Goal: Task Accomplishment & Management: Complete application form

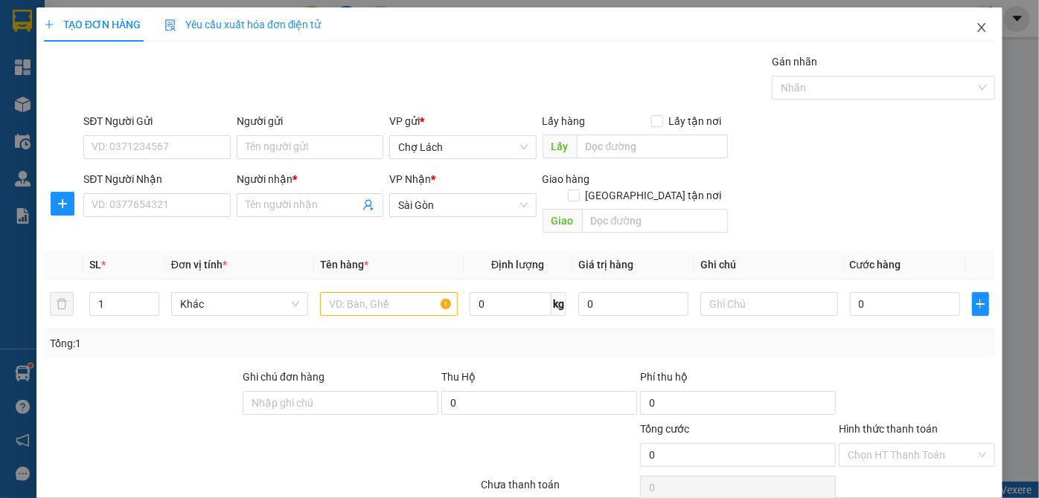
click at [975, 28] on icon "close" at bounding box center [981, 28] width 12 height 12
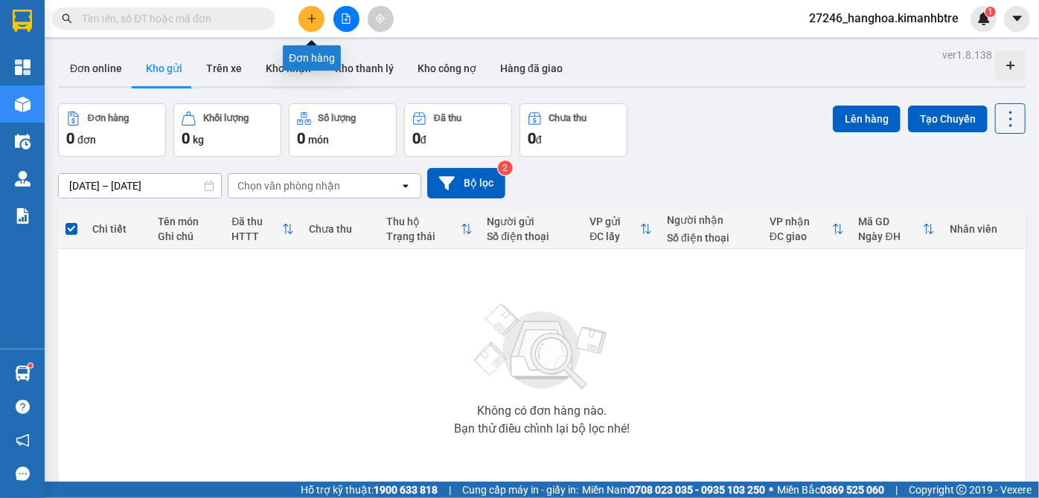
click at [320, 20] on button at bounding box center [311, 19] width 26 height 26
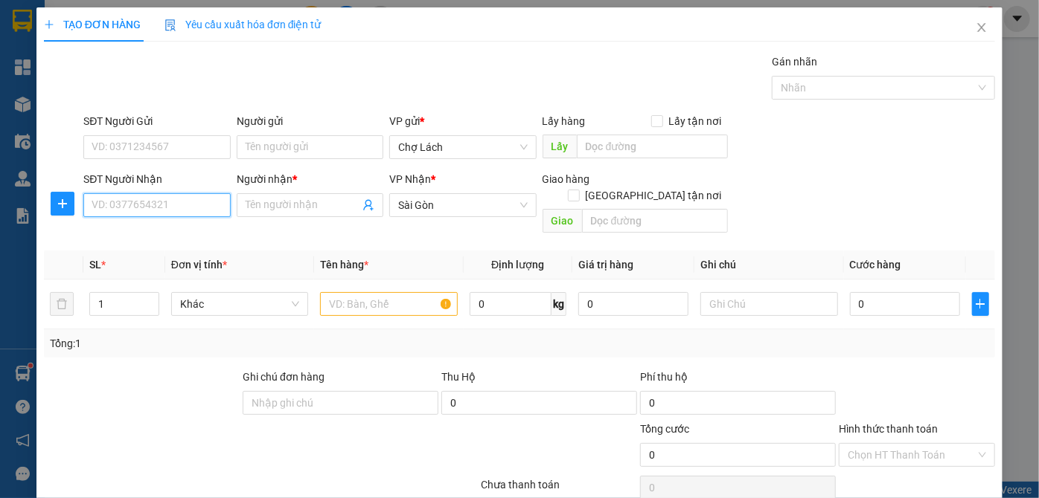
click at [152, 208] on input "SĐT Người Nhận" at bounding box center [156, 205] width 147 height 24
click at [153, 208] on input "616" at bounding box center [156, 205] width 147 height 24
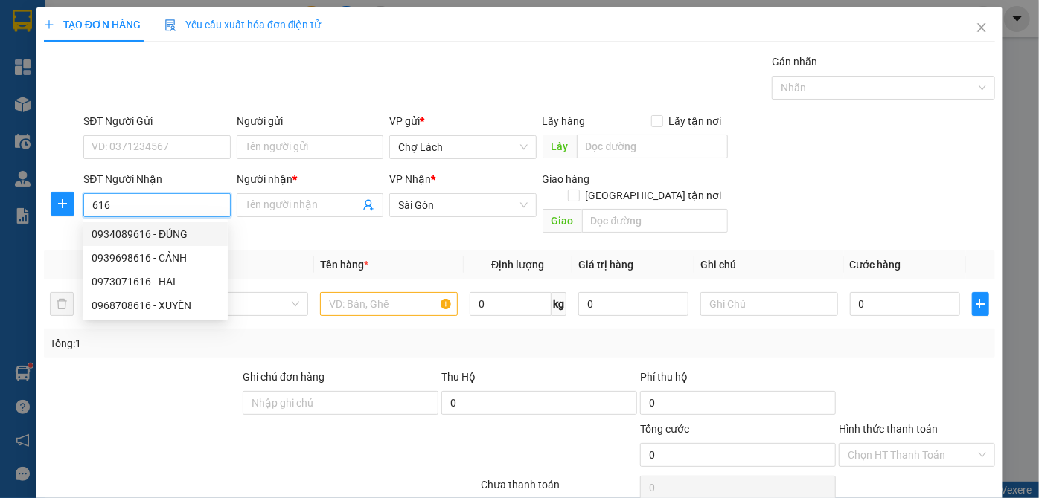
drag, startPoint x: 174, startPoint y: 237, endPoint x: 179, endPoint y: 192, distance: 45.7
click at [174, 238] on div "0934089616 - ĐÚNG" at bounding box center [155, 234] width 127 height 16
type input "0934089616"
type input "ĐÚNG"
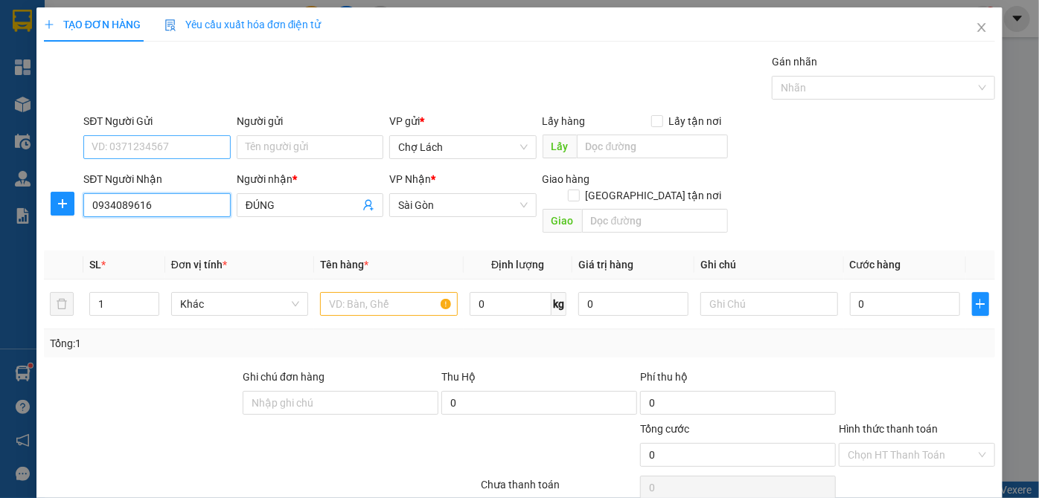
type input "0934089616"
click at [166, 148] on input "SĐT Người Gửi" at bounding box center [156, 147] width 147 height 24
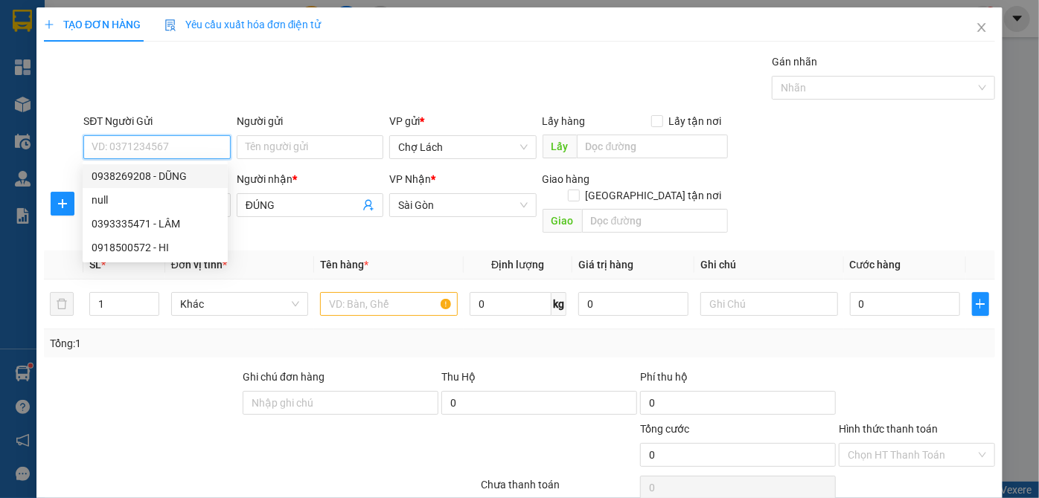
click at [197, 179] on div "0938269208 - DŨNG" at bounding box center [155, 176] width 127 height 16
type input "0938269208"
type input "DŨNG"
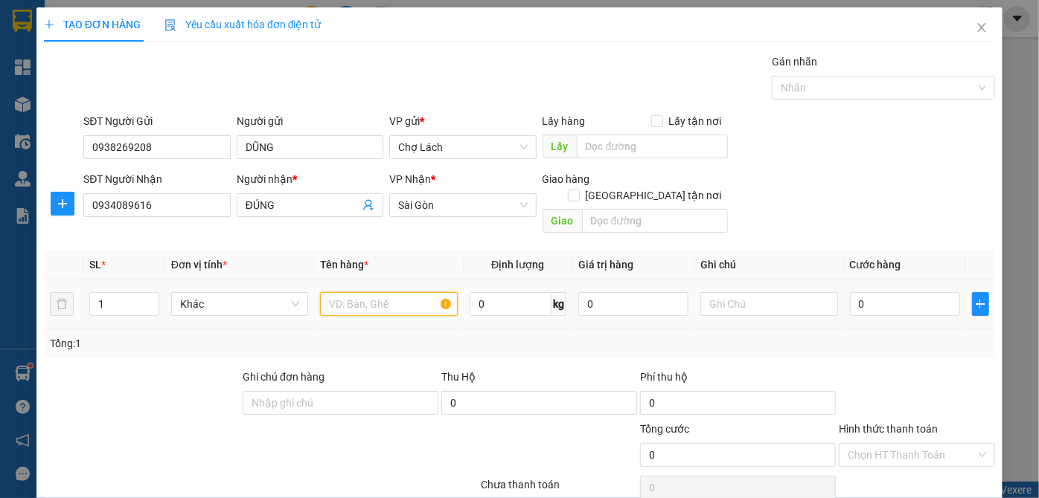
click at [371, 292] on input "text" at bounding box center [389, 304] width 138 height 24
type input "THÙNG"
type input "2"
click at [147, 296] on span "up" at bounding box center [151, 300] width 9 height 9
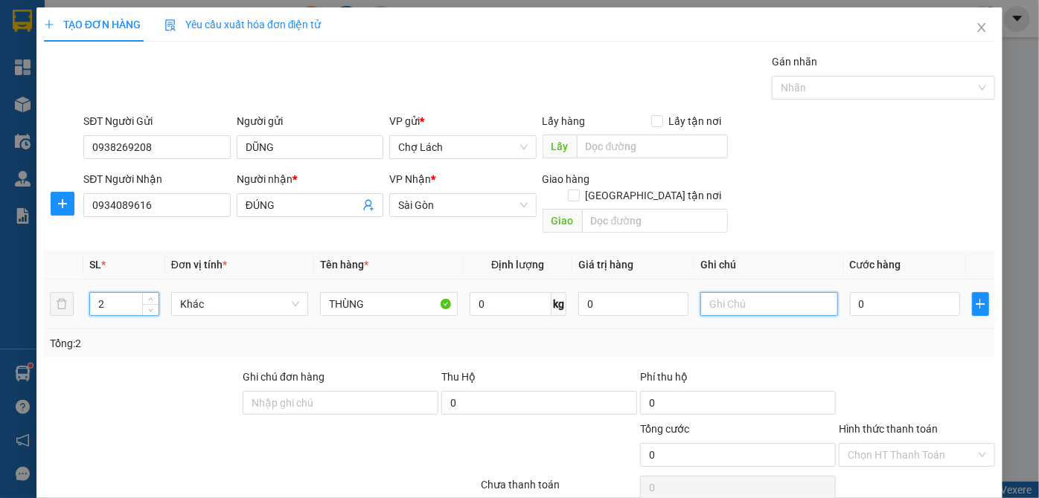
click at [760, 292] on input "text" at bounding box center [769, 304] width 138 height 24
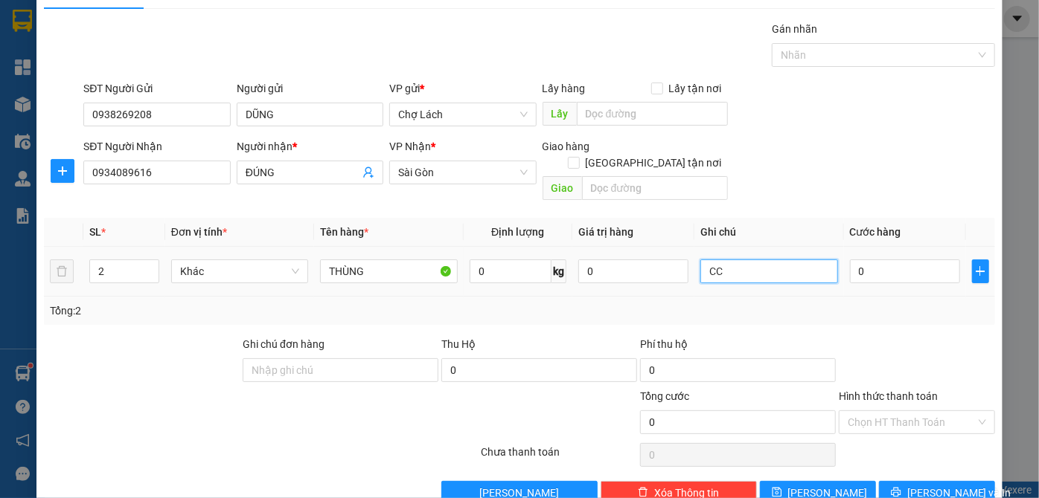
scroll to position [50, 0]
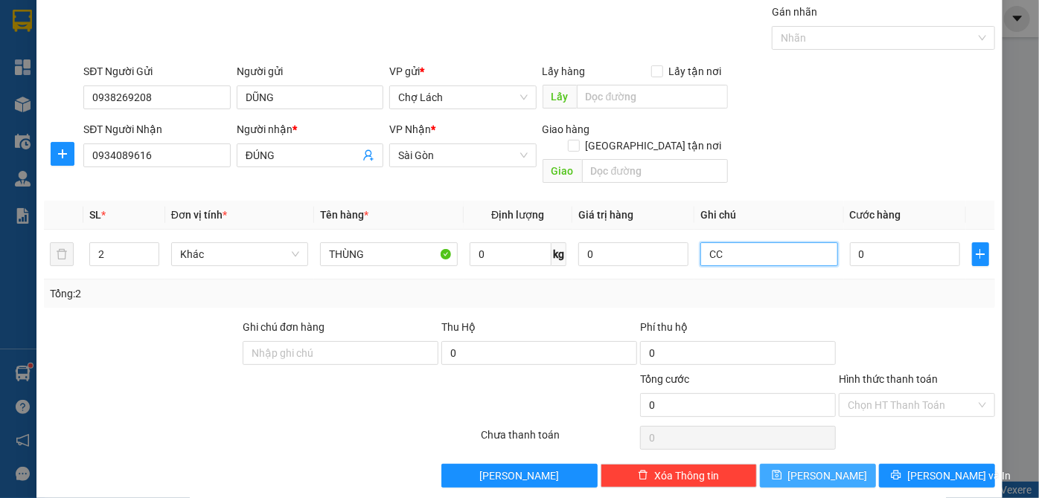
type input "CC"
click at [830, 464] on button "[PERSON_NAME]" at bounding box center [818, 476] width 116 height 24
type input "1"
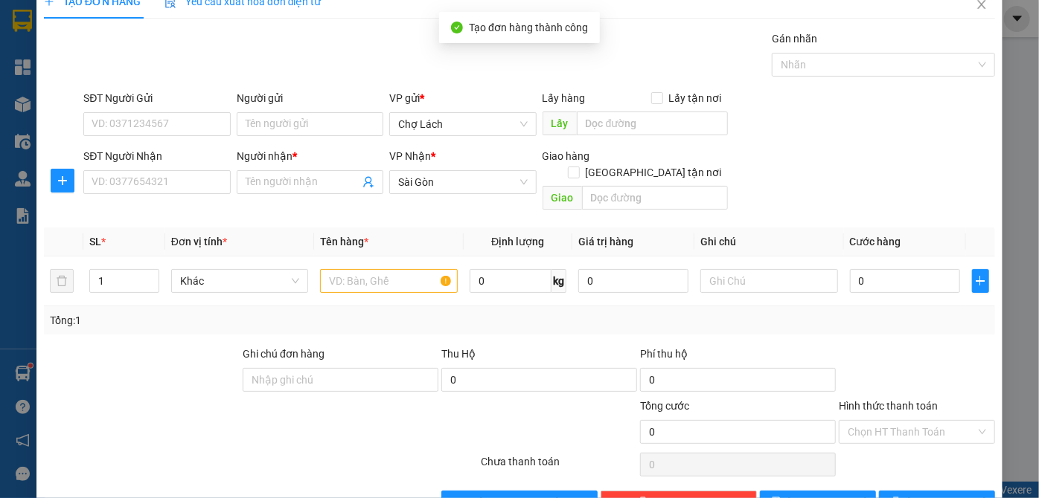
scroll to position [0, 0]
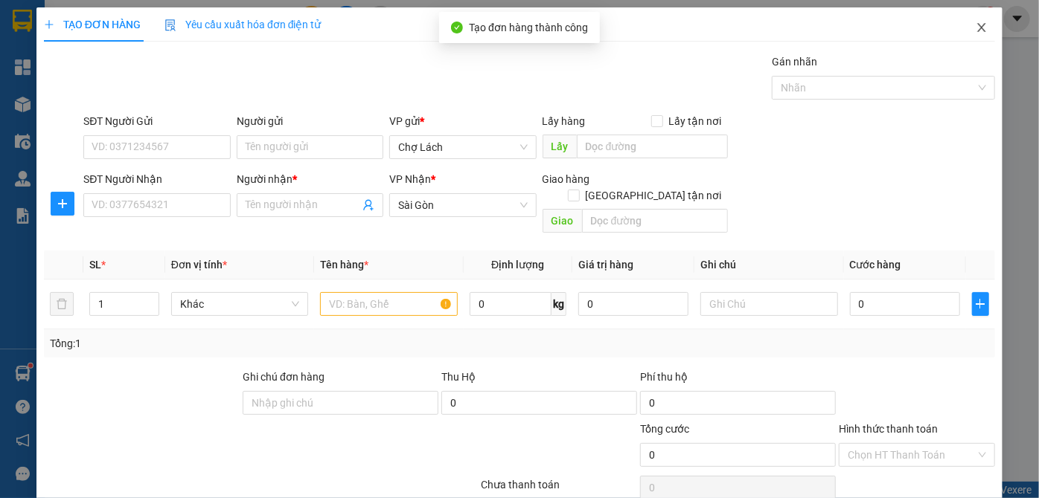
click at [978, 23] on span "Close" at bounding box center [981, 28] width 42 height 42
